Goal: Transaction & Acquisition: Purchase product/service

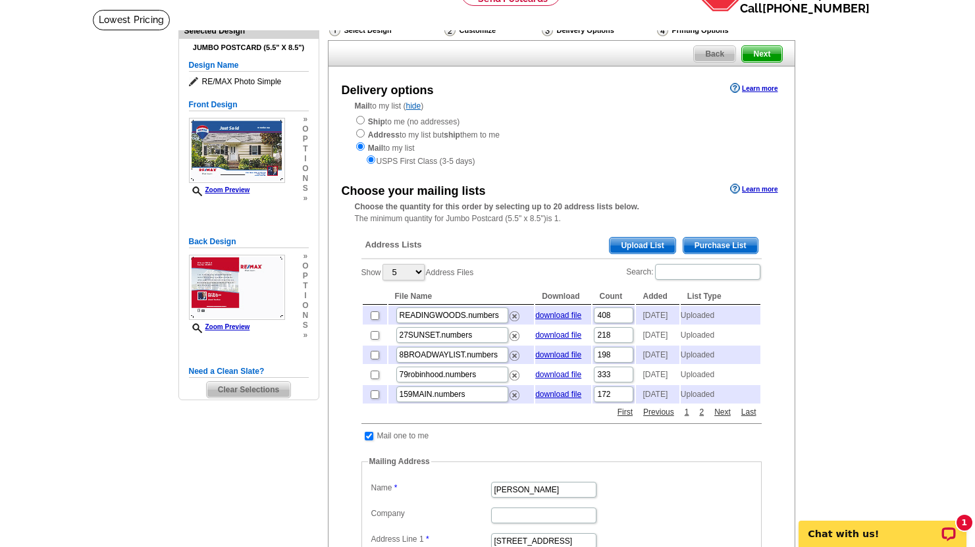
click at [625, 242] on span "Upload List" at bounding box center [641, 246] width 65 height 16
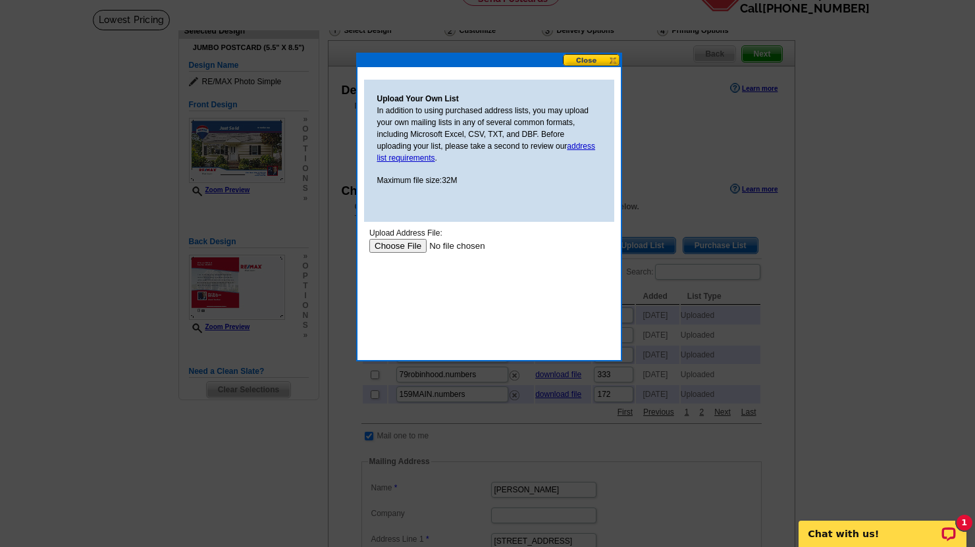
click at [409, 245] on input "file" at bounding box center [452, 246] width 166 height 14
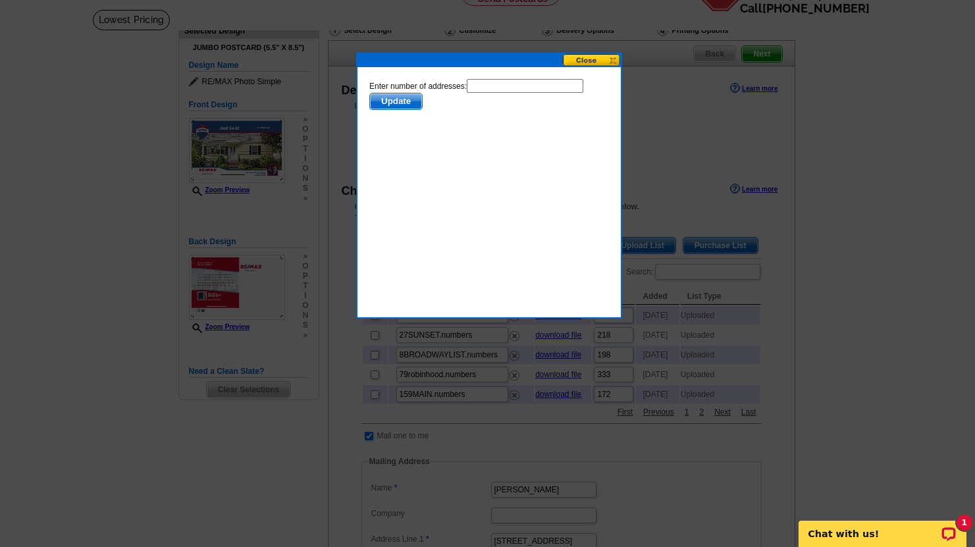
click at [499, 81] on input "text" at bounding box center [524, 86] width 116 height 14
type input "135"
click at [394, 98] on span "Update" at bounding box center [395, 101] width 52 height 16
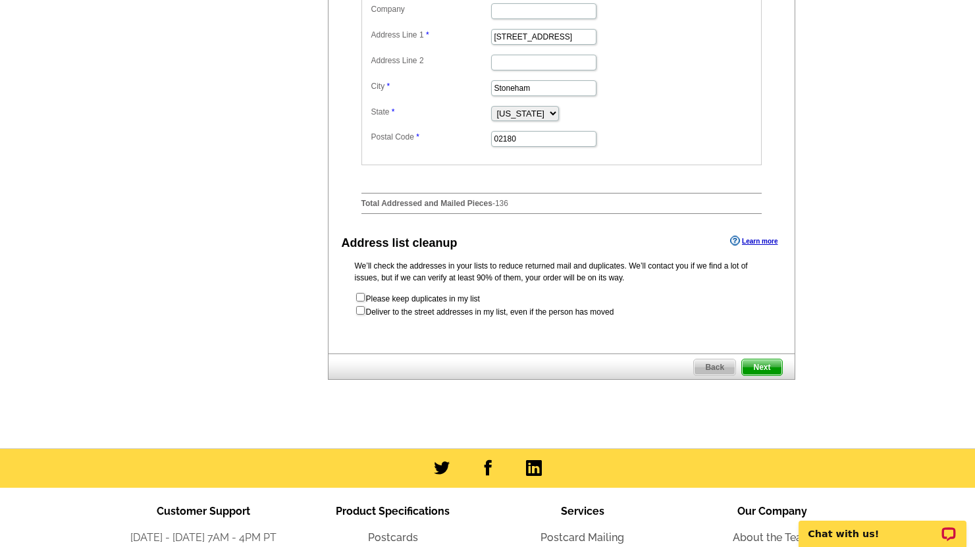
scroll to position [583, 0]
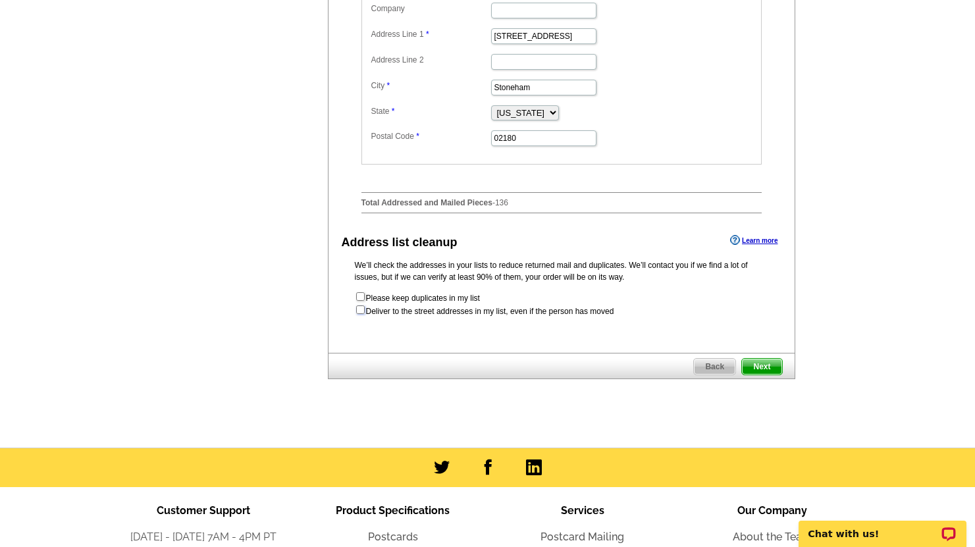
click at [359, 314] on input "checkbox" at bounding box center [360, 309] width 9 height 9
checkbox input "true"
radio input "true"
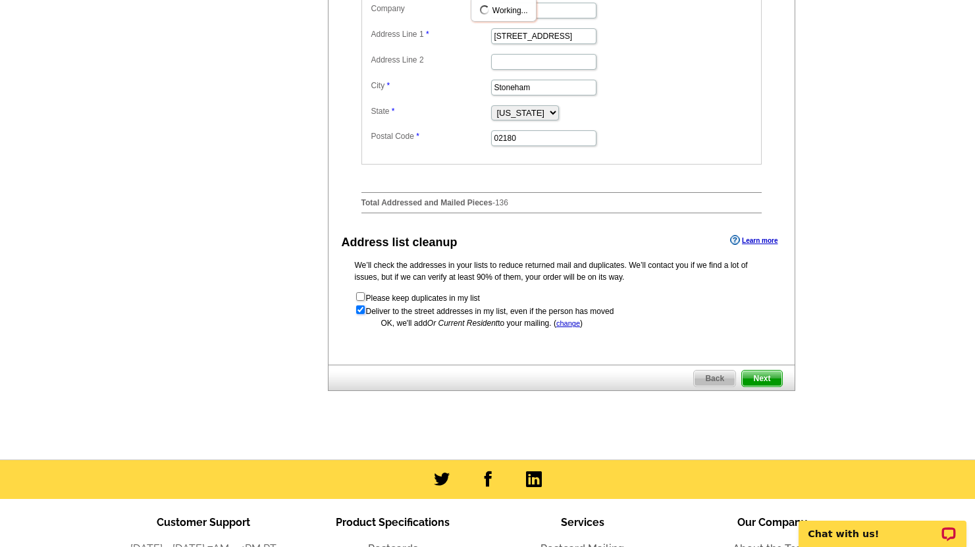
scroll to position [0, 0]
click at [763, 386] on span "Next" at bounding box center [761, 379] width 39 height 16
click at [759, 386] on span "Next" at bounding box center [761, 379] width 39 height 16
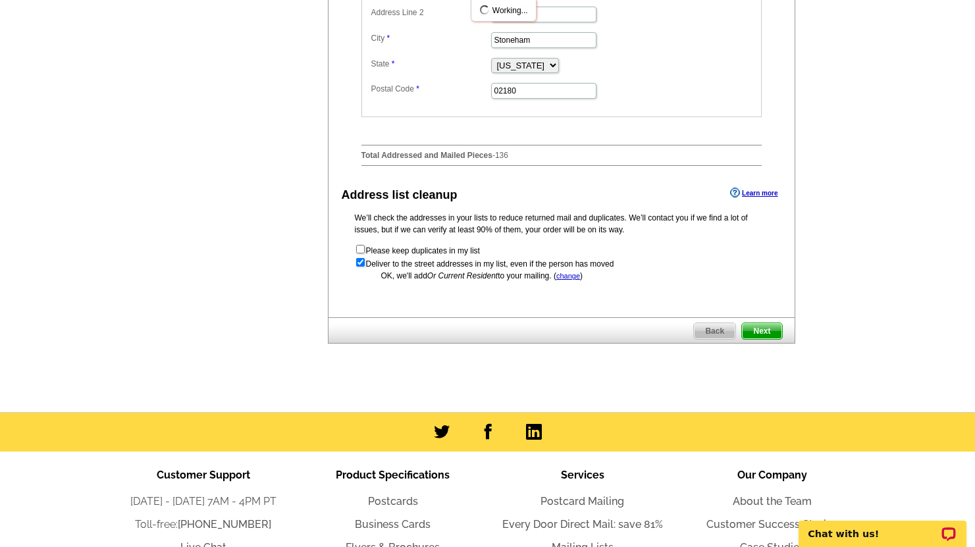
scroll to position [644, 0]
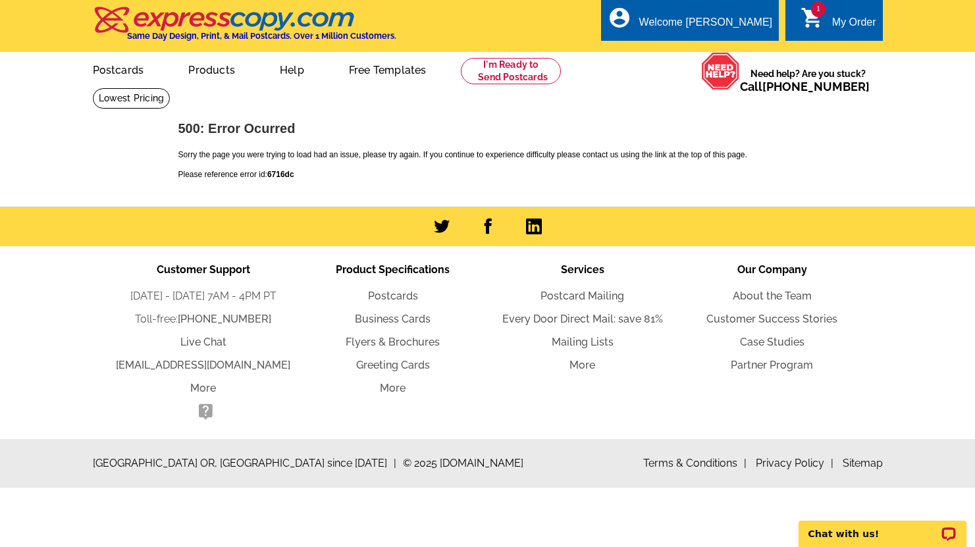
click at [839, 17] on div "My Order" at bounding box center [854, 25] width 44 height 18
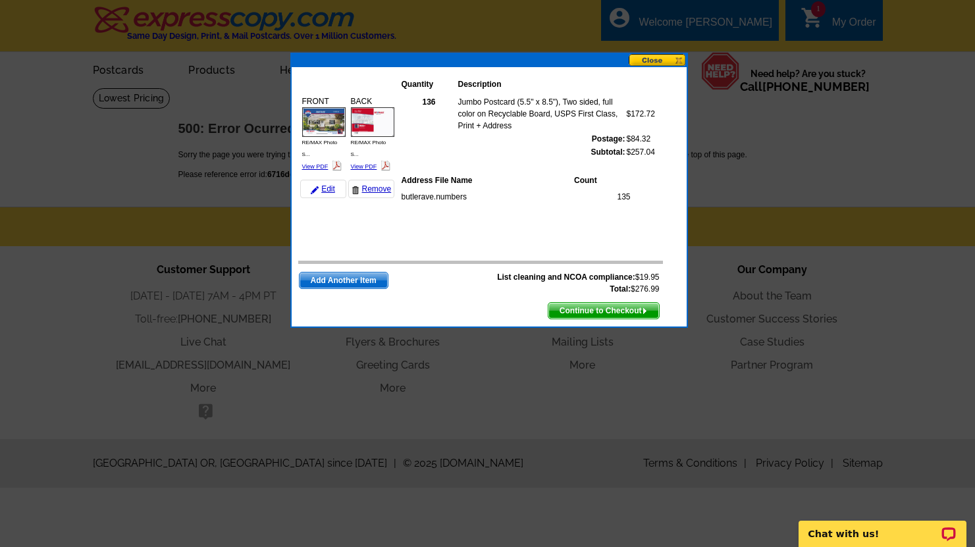
click at [653, 55] on button at bounding box center [657, 60] width 58 height 13
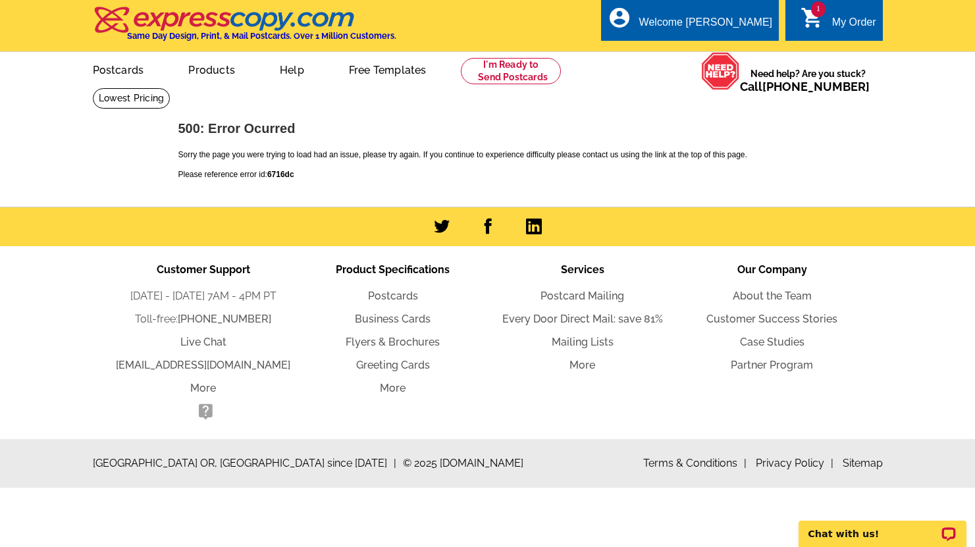
click at [832, 19] on div "My Order" at bounding box center [854, 25] width 44 height 18
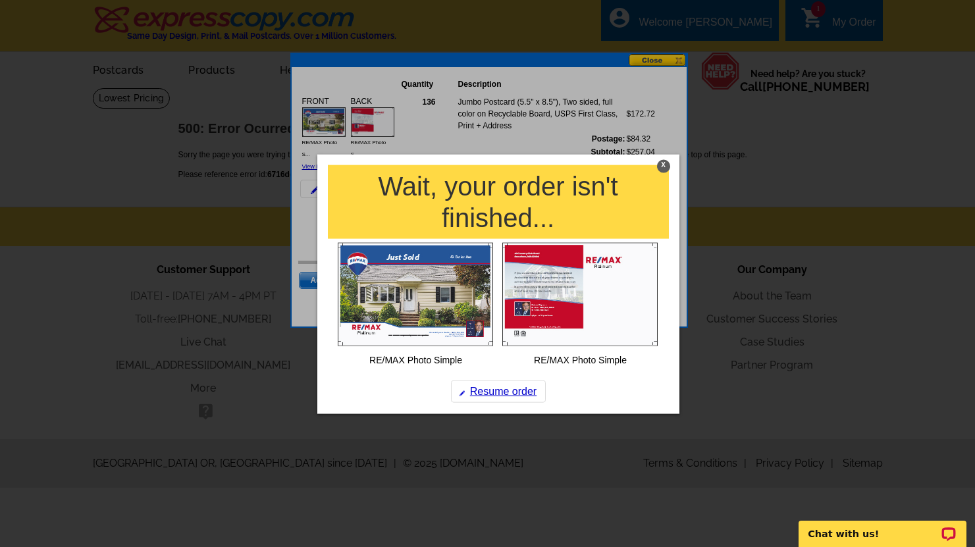
click at [662, 166] on div "X" at bounding box center [663, 165] width 13 height 13
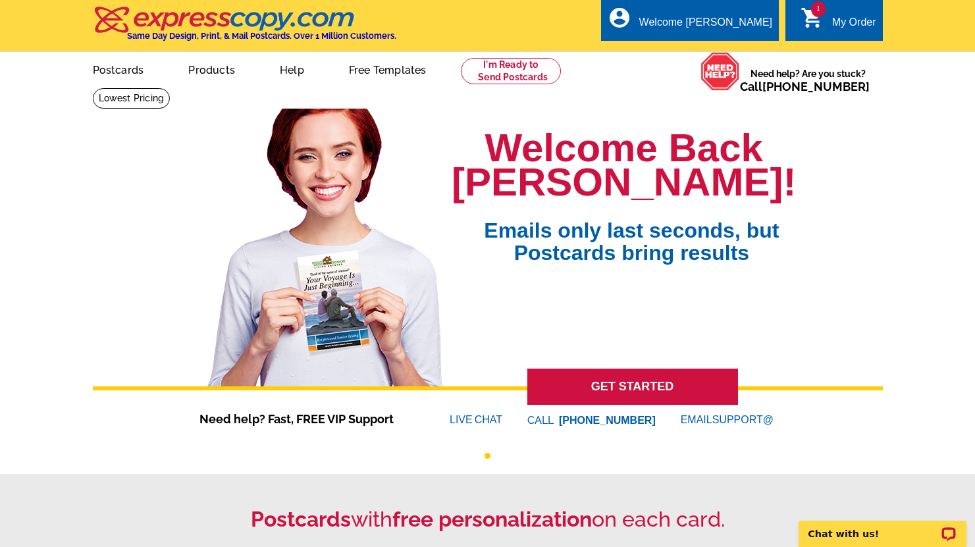
click at [808, 8] on icon "shopping_cart" at bounding box center [812, 18] width 24 height 24
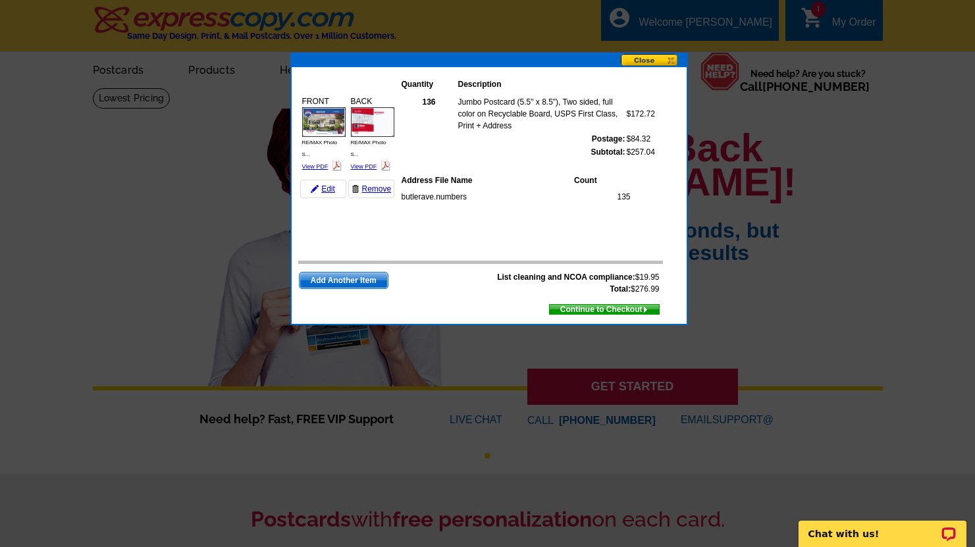
click at [584, 309] on span "Continue to Checkout" at bounding box center [604, 309] width 109 height 14
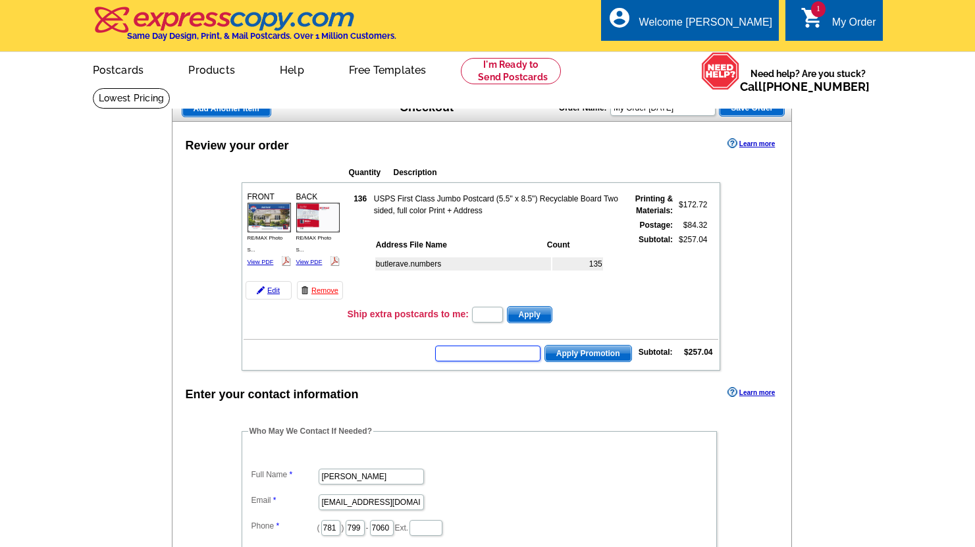
click at [505, 351] on input "text" at bounding box center [487, 353] width 105 height 16
click at [492, 355] on input "text" at bounding box center [487, 353] width 105 height 16
type input "HURRY40"
click at [571, 361] on span "Apply Promotion" at bounding box center [588, 353] width 86 height 16
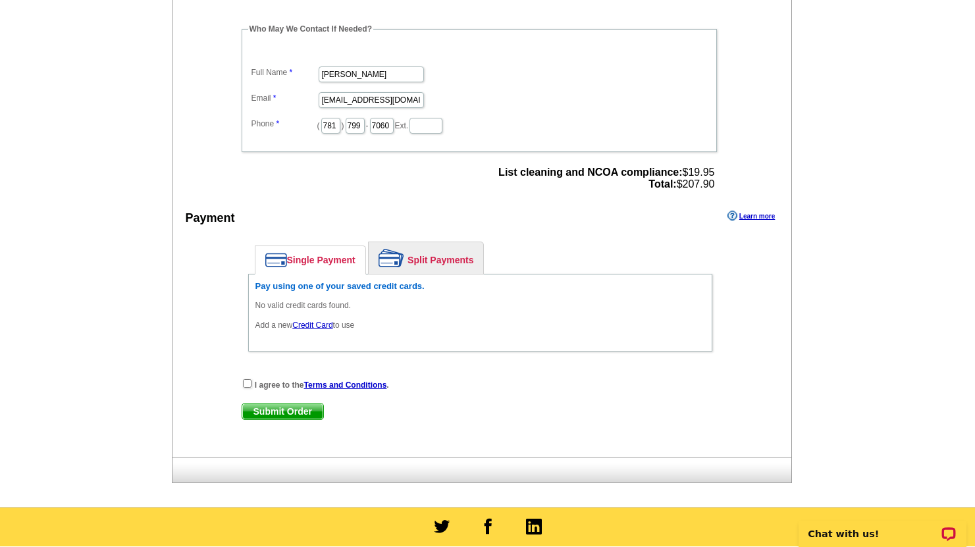
scroll to position [449, 0]
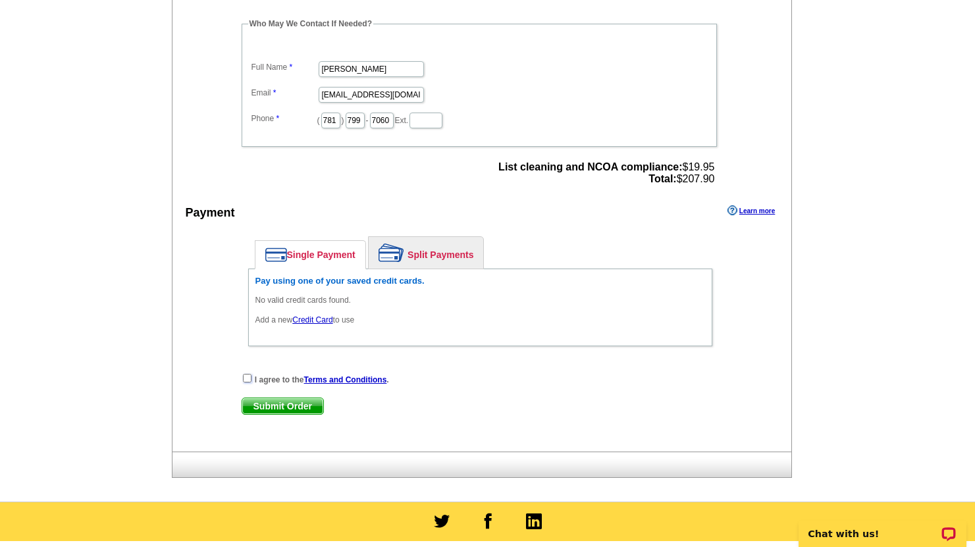
click at [247, 378] on input "checkbox" at bounding box center [247, 378] width 9 height 9
checkbox input "true"
click at [273, 405] on span "Submit Order" at bounding box center [282, 406] width 81 height 16
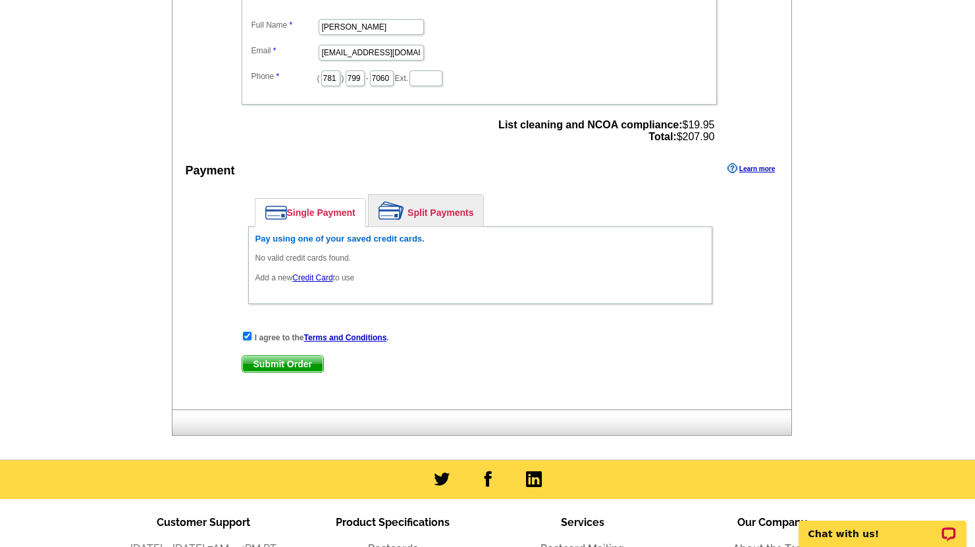
scroll to position [521, 0]
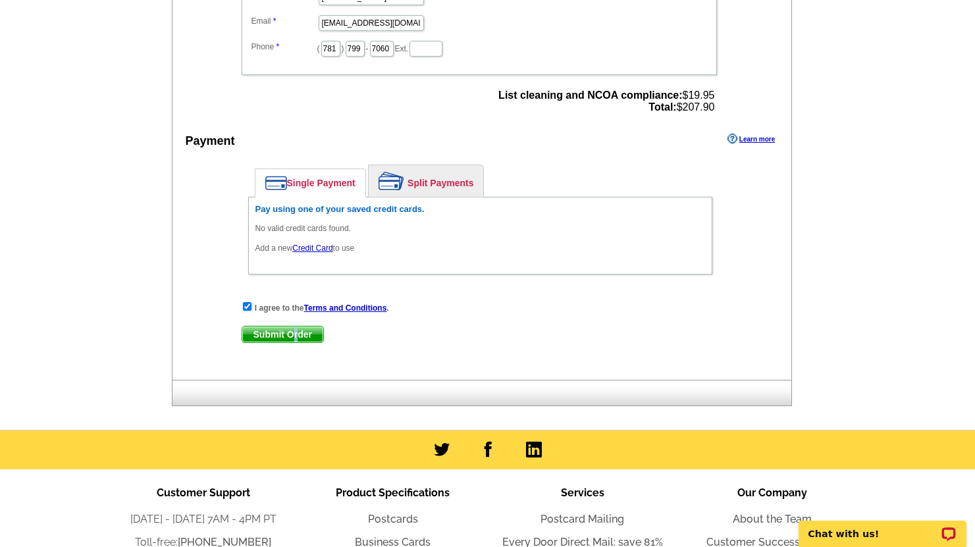
click at [295, 334] on span "Submit Order" at bounding box center [282, 334] width 81 height 16
click at [407, 208] on h6 "Pay using one of your saved credit cards." at bounding box center [479, 209] width 449 height 11
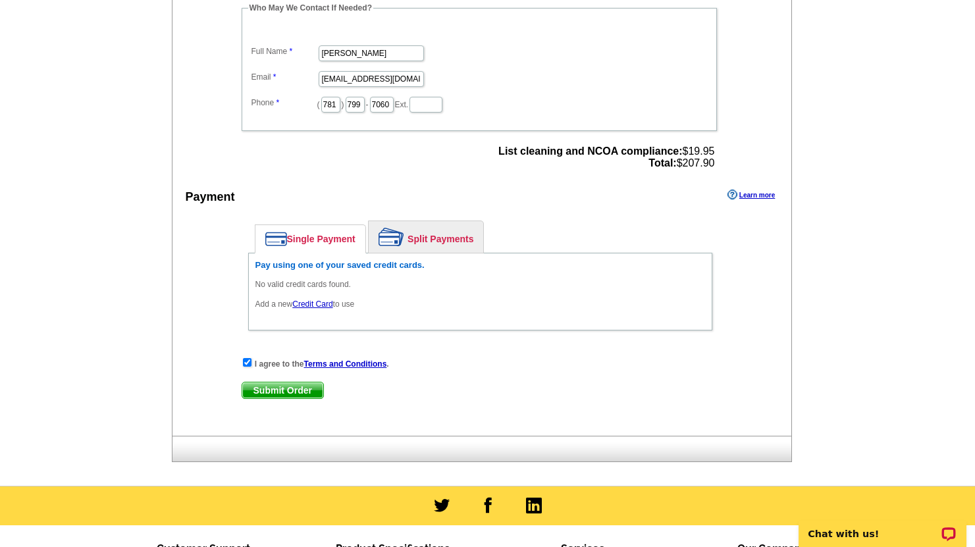
scroll to position [484, 0]
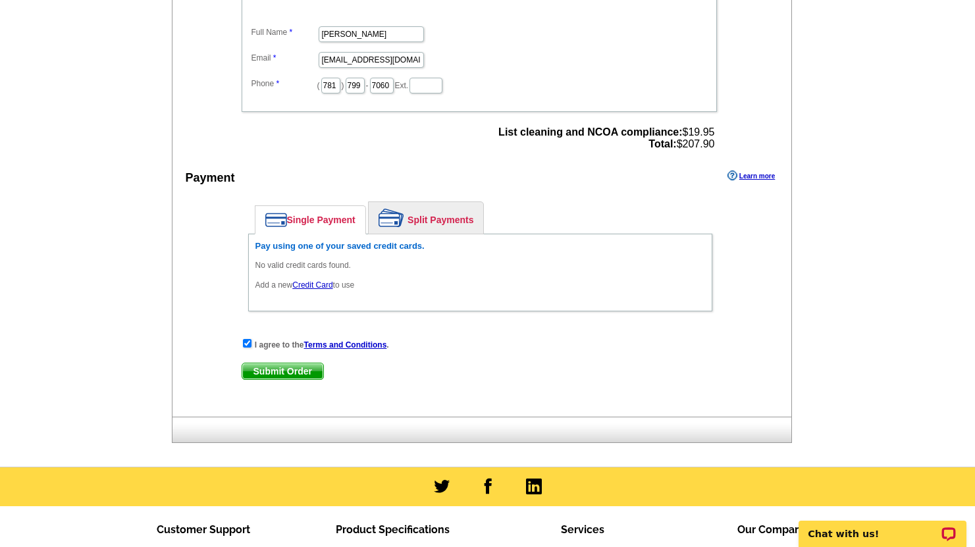
click at [319, 287] on link "Credit Card" at bounding box center [312, 284] width 40 height 9
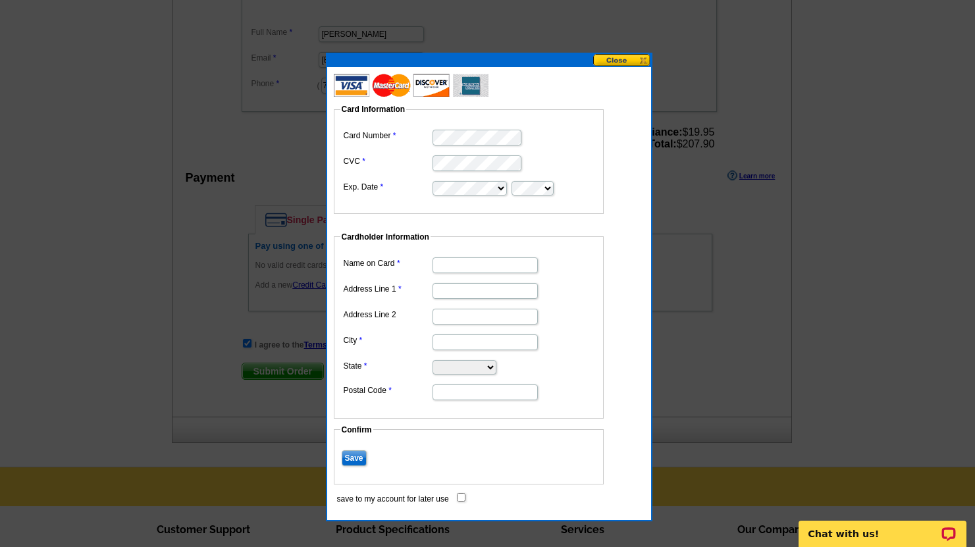
type input "[PERSON_NAME]"
click at [503, 297] on input "Address Line 1" at bounding box center [484, 291] width 105 height 16
type input "[STREET_ADDRESS]"
type input "Stoneham"
select select "MA"
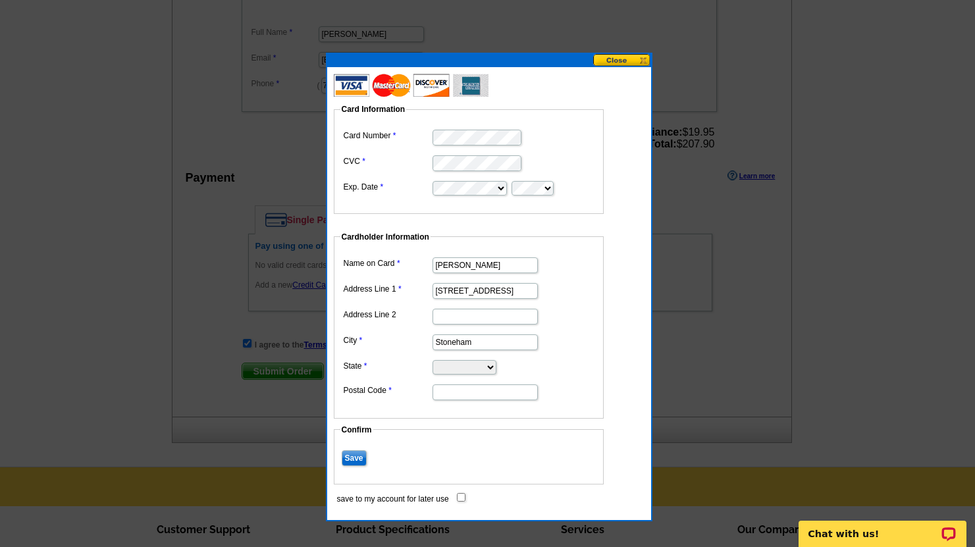
type input "02180"
click at [359, 457] on input "Save" at bounding box center [354, 458] width 25 height 16
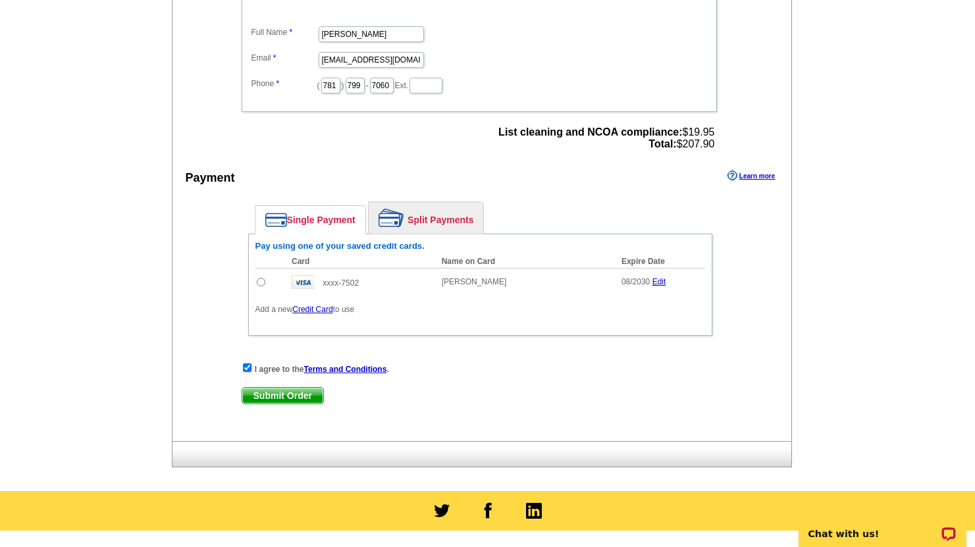
click at [257, 283] on input "radio" at bounding box center [261, 282] width 9 height 9
radio input "true"
click at [269, 388] on span "Submit Order" at bounding box center [282, 396] width 81 height 16
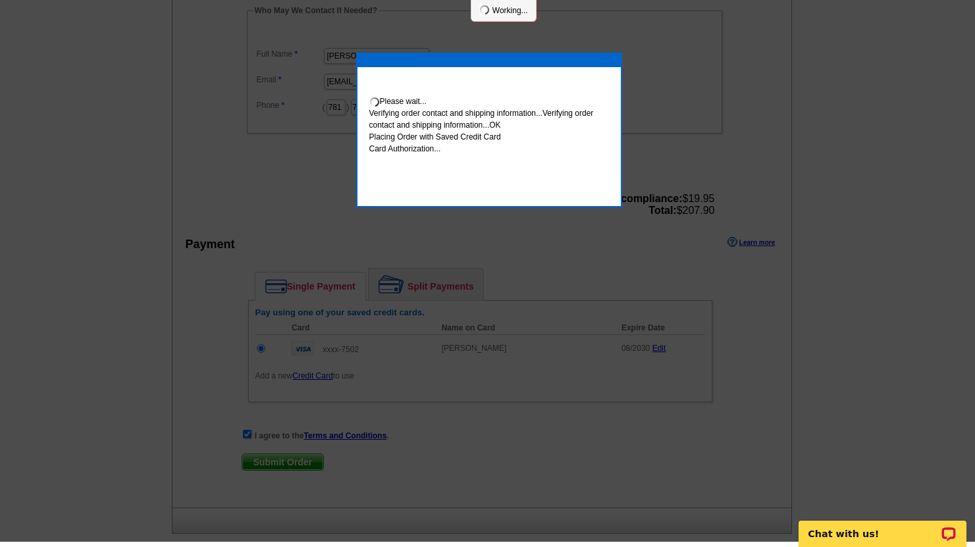
scroll to position [479, 0]
